Goal: Navigation & Orientation: Find specific page/section

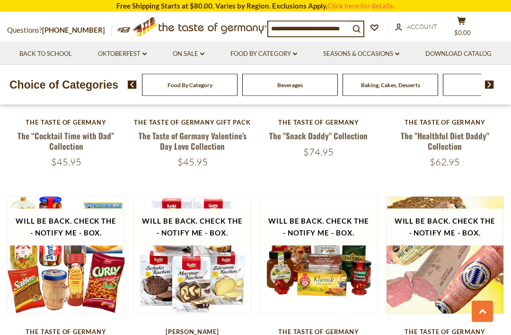
scroll to position [1132, 0]
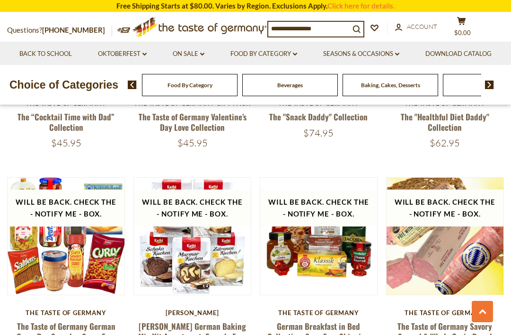
click at [319, 96] on button "Quick View" at bounding box center [319, 84] width 64 height 21
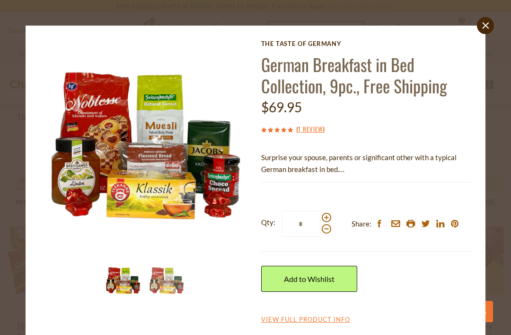
click at [483, 25] on icon "close" at bounding box center [485, 25] width 7 height 7
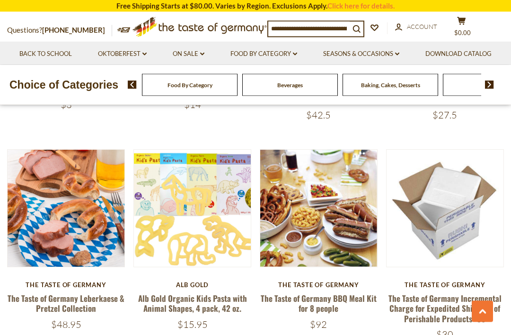
scroll to position [512, 0]
click at [329, 68] on button "Quick View" at bounding box center [319, 56] width 64 height 21
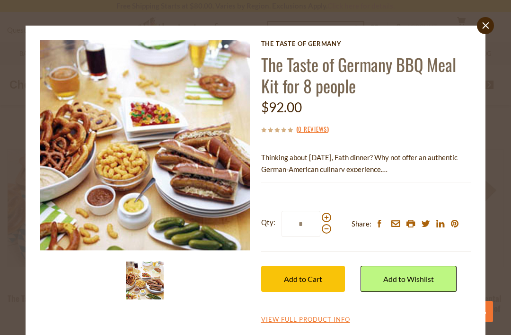
click at [346, 315] on link "View Full Product Info" at bounding box center [305, 319] width 89 height 9
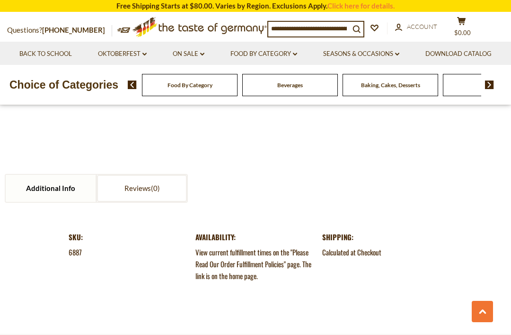
scroll to position [910, 0]
click at [400, 58] on link "Seasons & Occasions dropdown_arrow" at bounding box center [361, 54] width 76 height 10
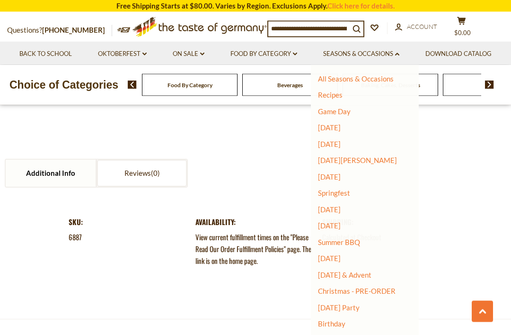
scroll to position [925, 0]
click at [346, 319] on link "Birthday" at bounding box center [331, 323] width 27 height 9
